Goal: Task Accomplishment & Management: Use online tool/utility

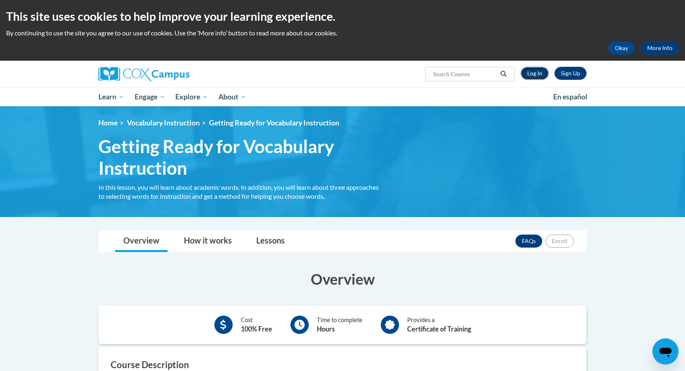
click at [537, 72] on link "Log In" at bounding box center [535, 73] width 28 height 13
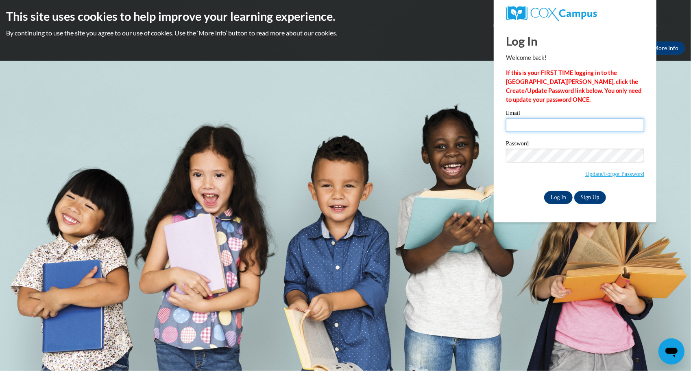
type input "elia.espuet@gmail.com"
click at [557, 198] on input "Log In" at bounding box center [558, 197] width 28 height 13
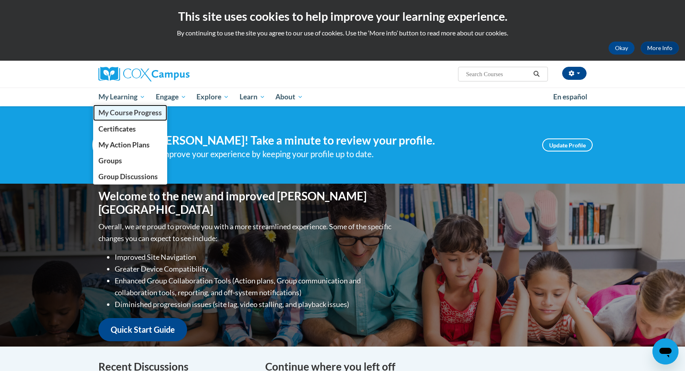
click at [129, 113] on span "My Course Progress" at bounding box center [129, 112] width 63 height 9
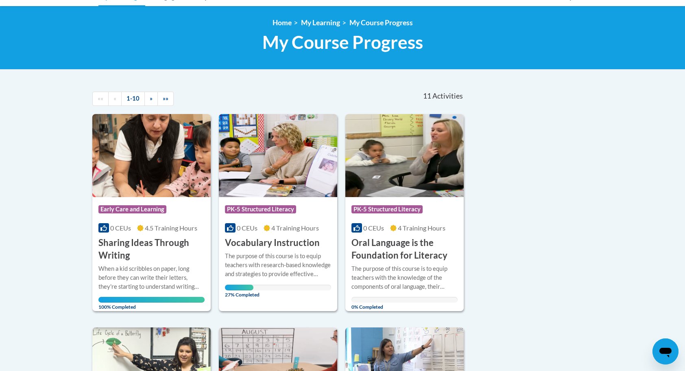
scroll to position [100, 0]
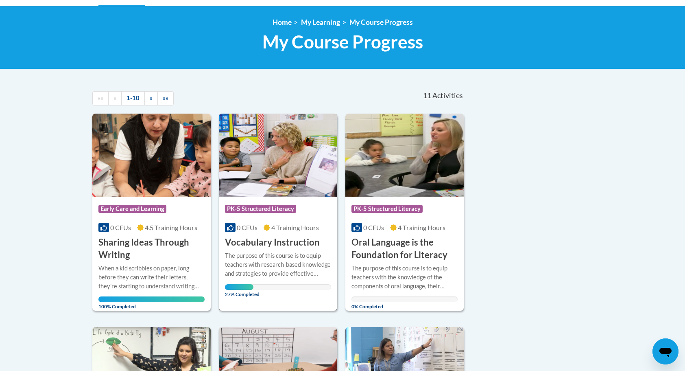
click at [282, 264] on div "The purpose of this course is to equip teachers with research-based knowledge a…" at bounding box center [278, 264] width 106 height 27
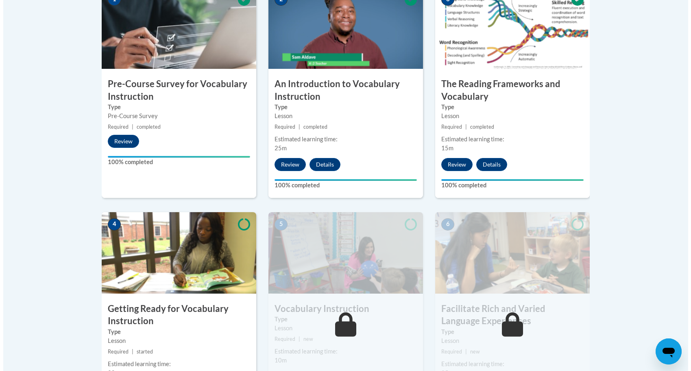
scroll to position [314, 0]
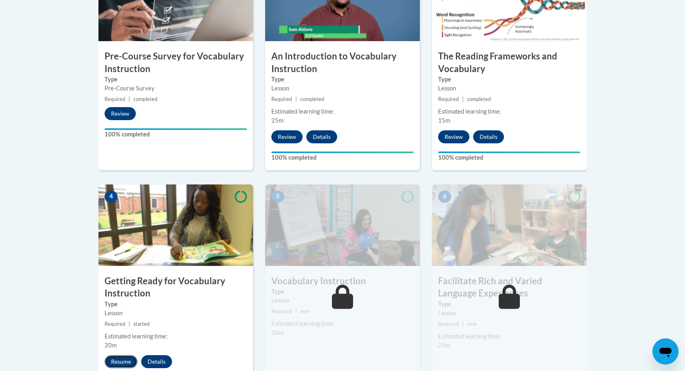
click at [122, 358] on button "Resume" at bounding box center [121, 361] width 33 height 13
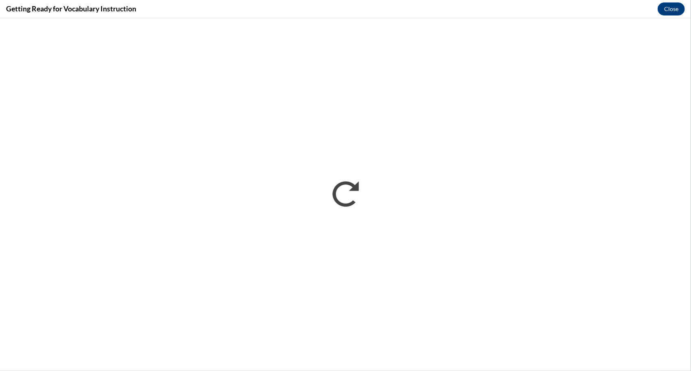
scroll to position [0, 0]
